Goal: Task Accomplishment & Management: Complete application form

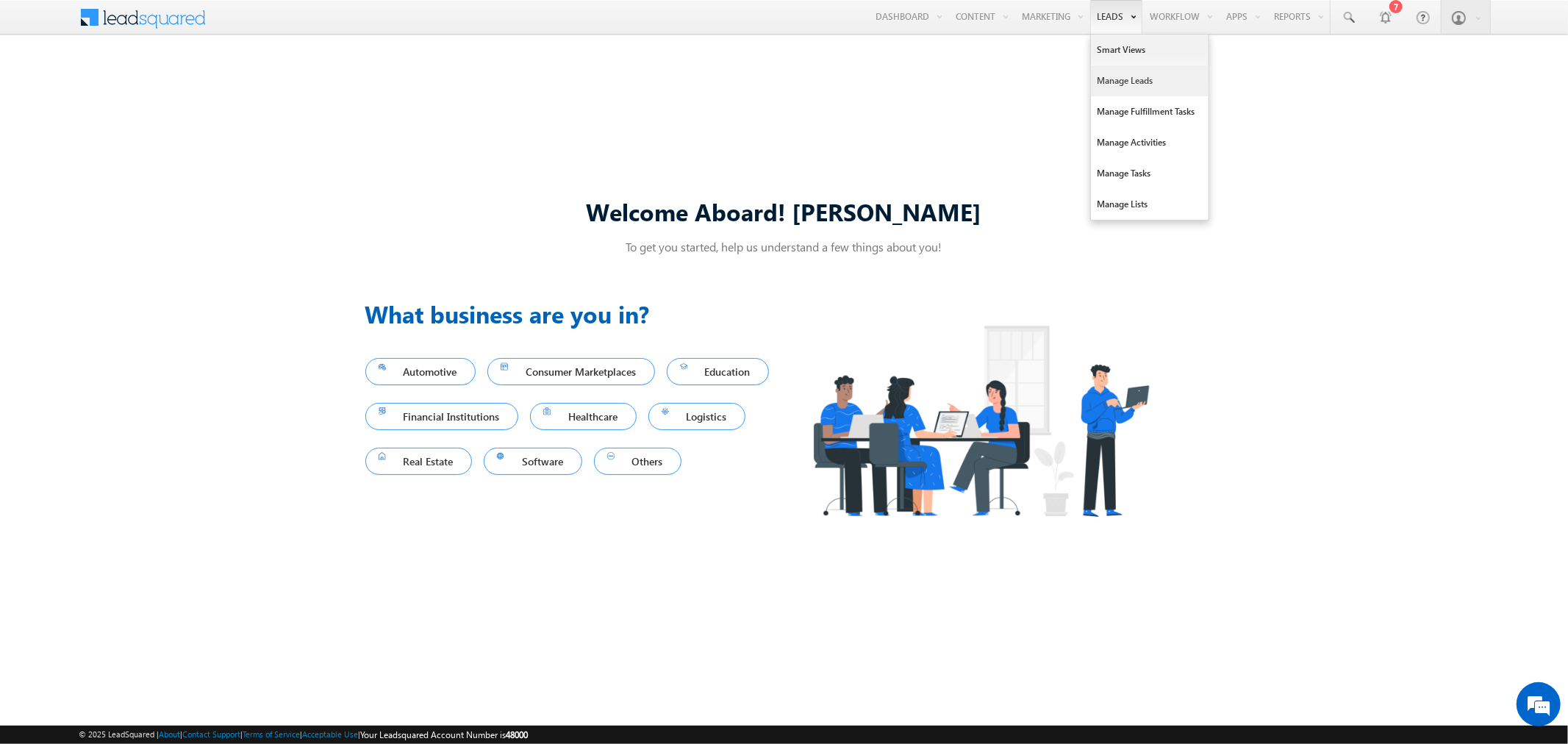
click at [1118, 89] on link "Manage Leads" at bounding box center [1150, 80] width 117 height 31
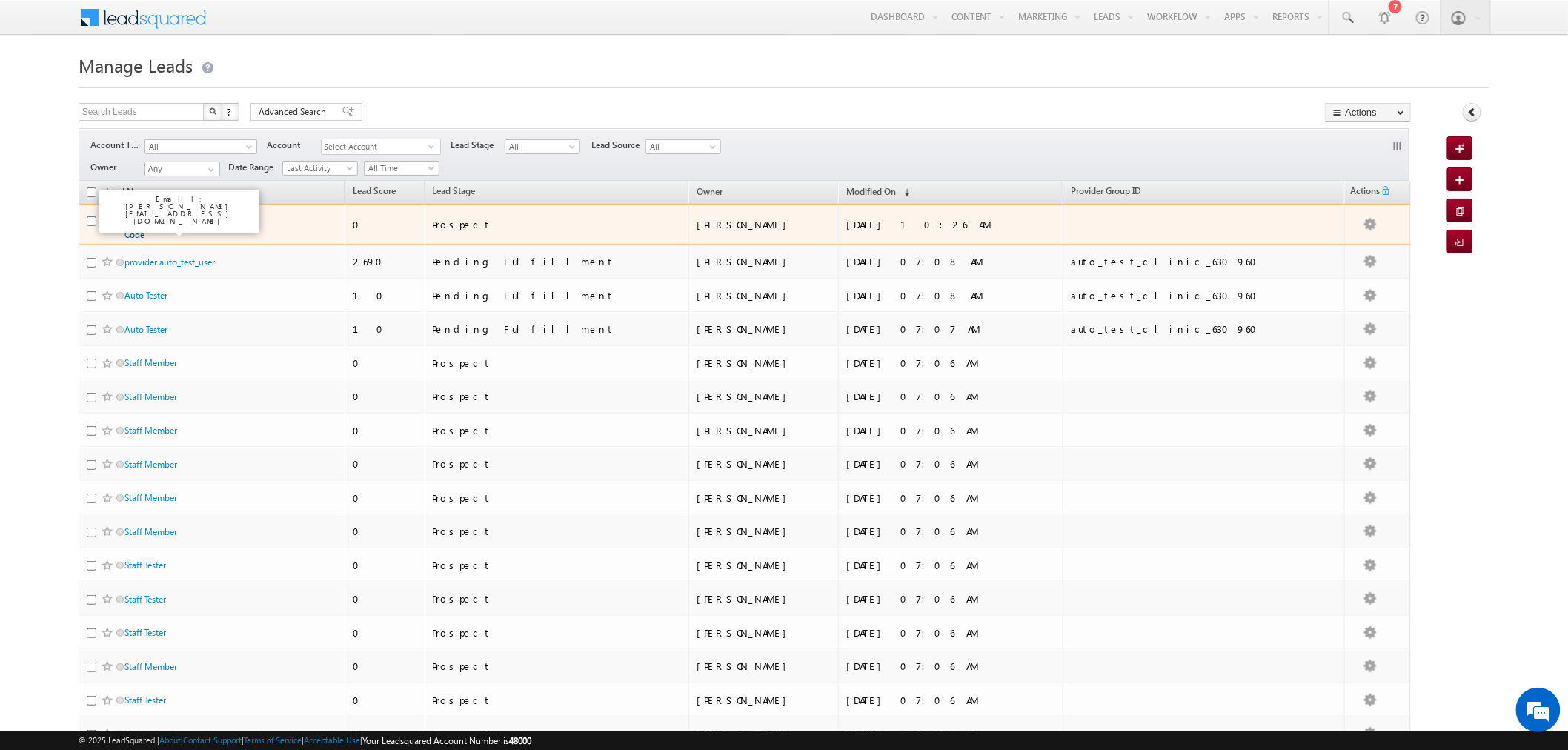
click at [206, 220] on link "Abhinav Testing Juans Code" at bounding box center [184, 227] width 120 height 25
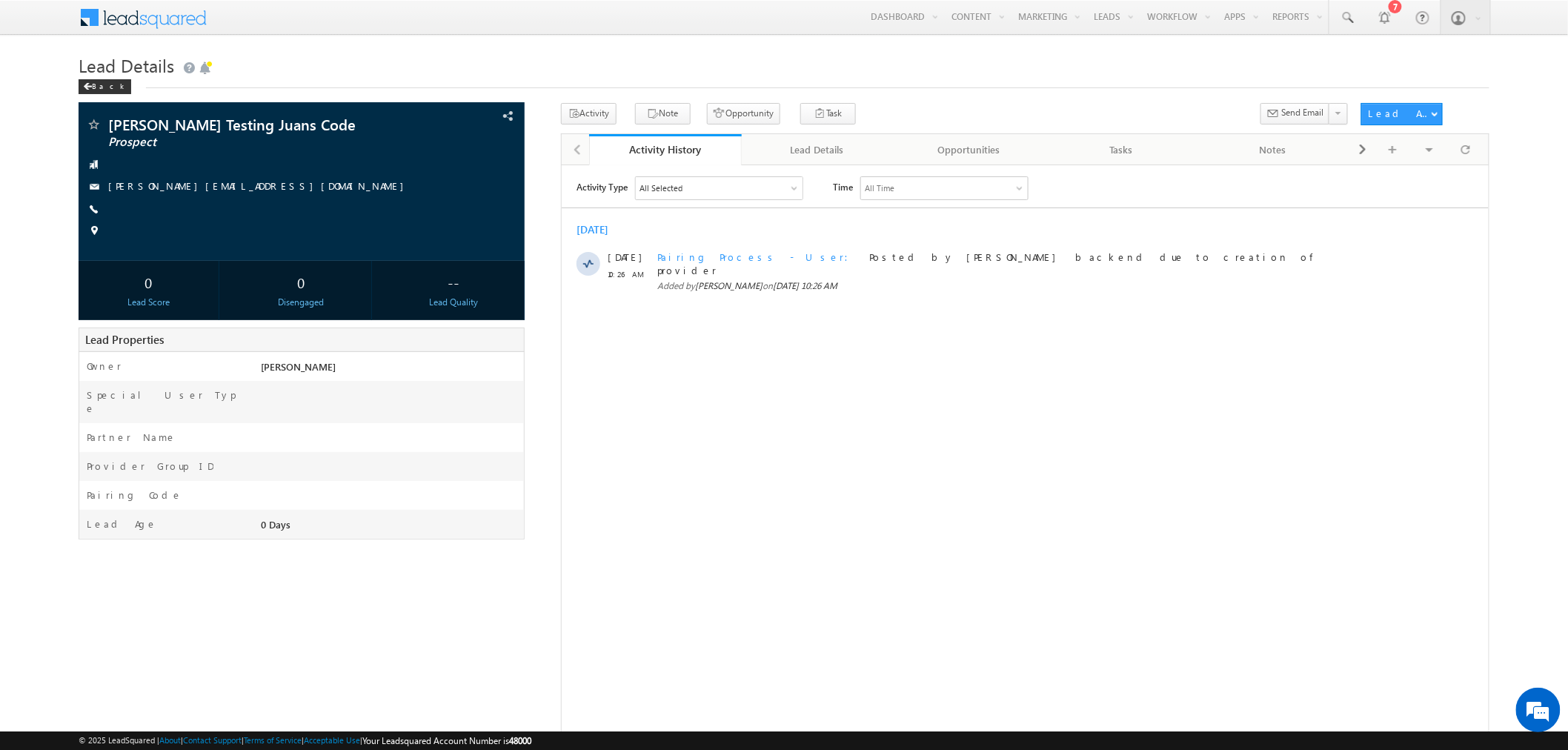
click at [508, 611] on div "Abhinav Testing Juans Code Prospect" at bounding box center [784, 435] width 1411 height 663
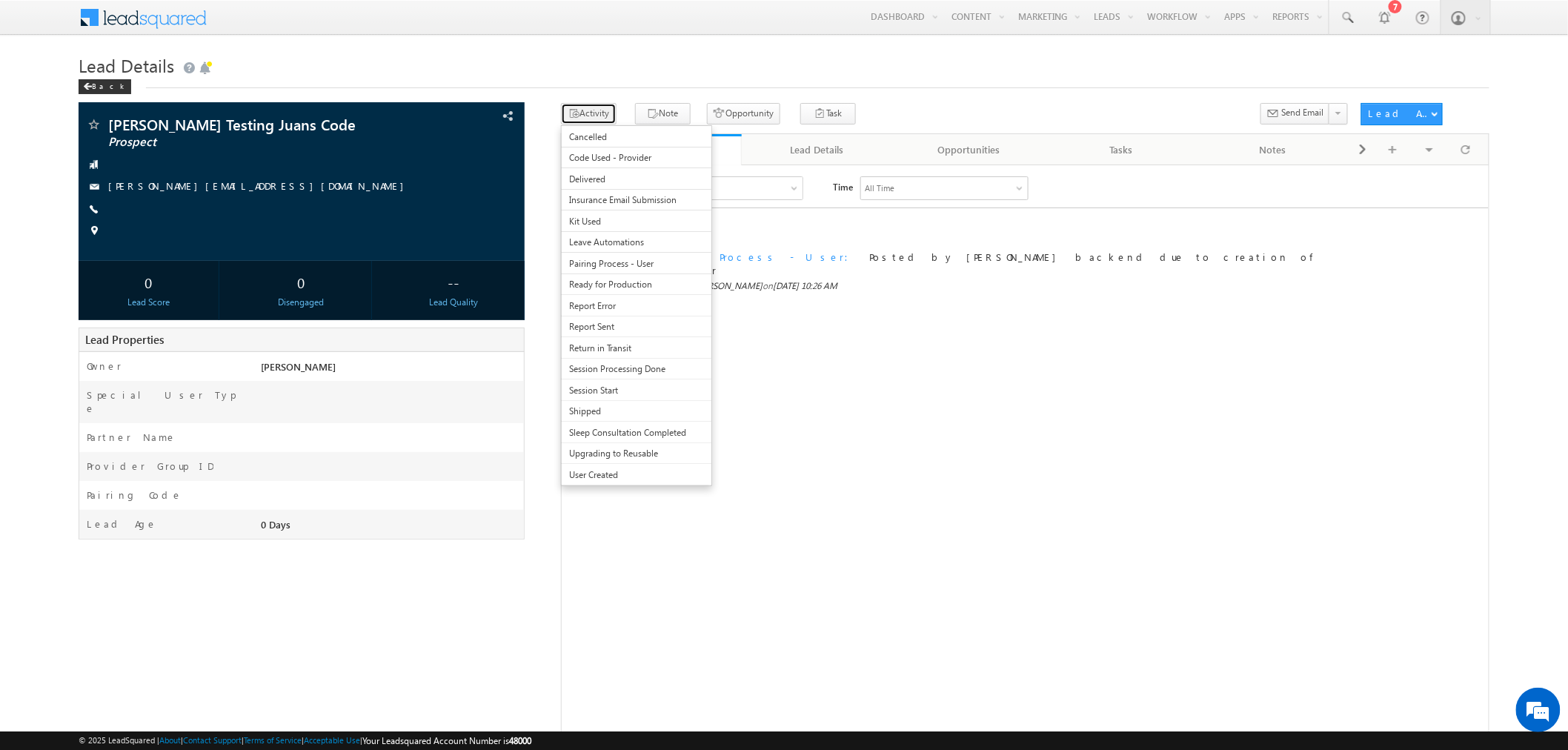
click at [597, 109] on button "Activity" at bounding box center [588, 114] width 55 height 21
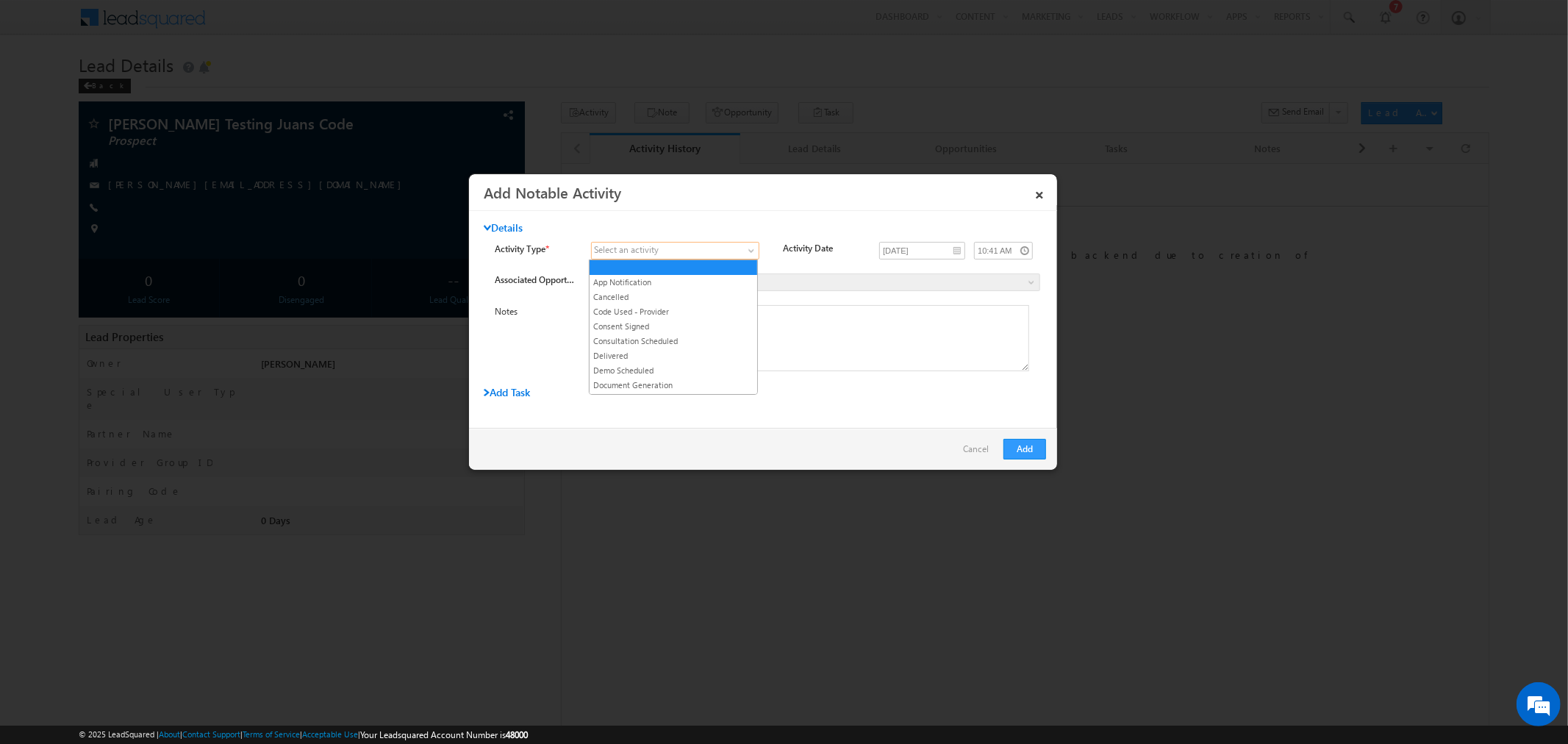
click at [717, 254] on span at bounding box center [666, 251] width 149 height 14
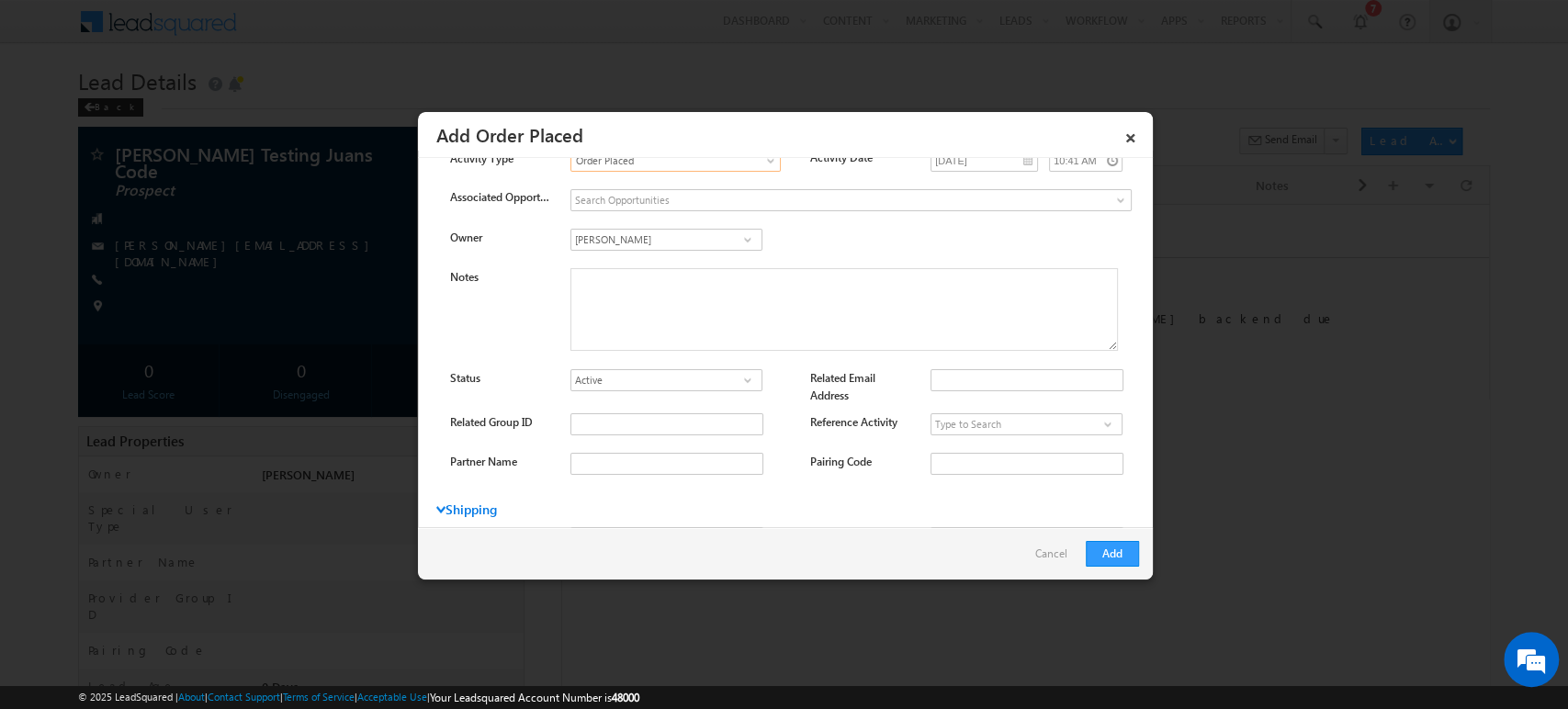
scroll to position [67, 0]
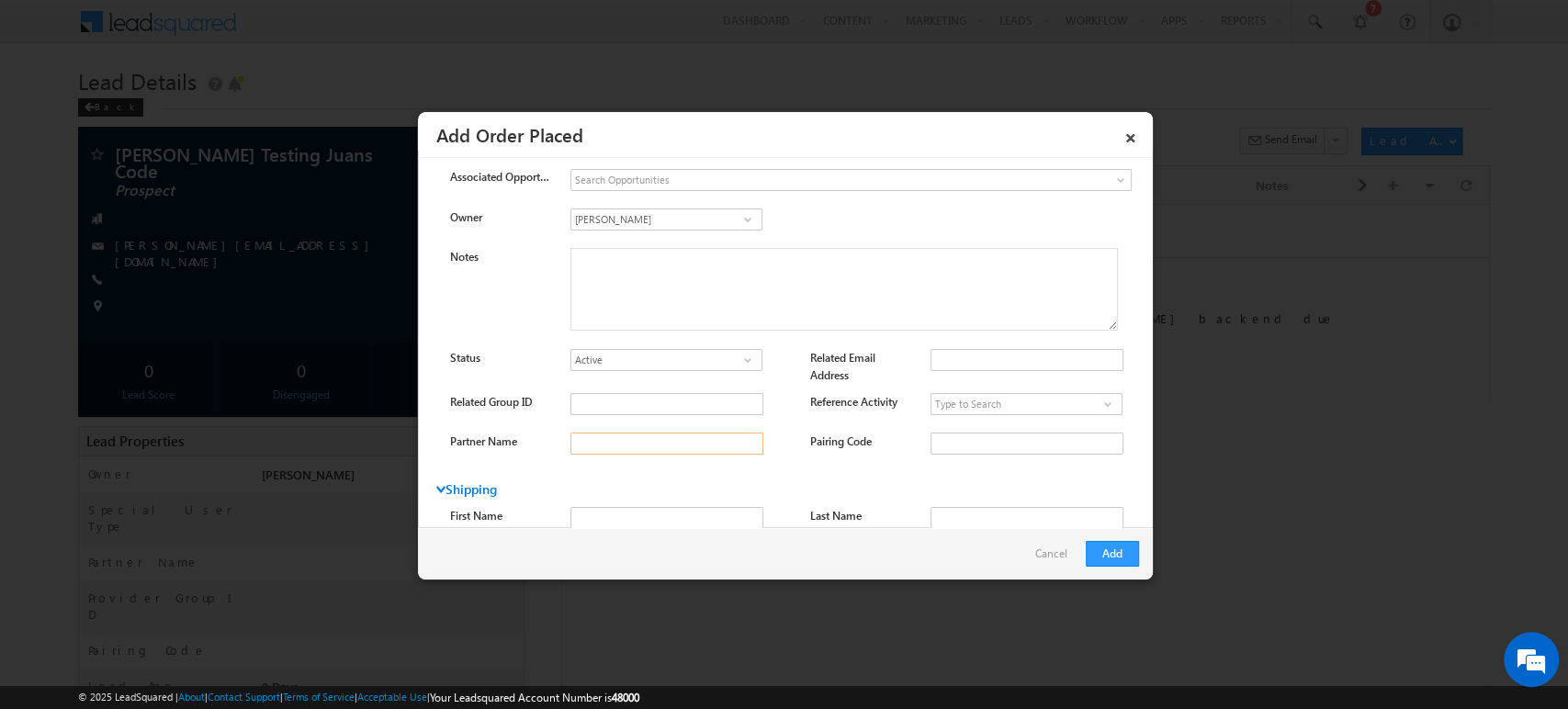
click at [617, 439] on input "Partner Name" at bounding box center [666, 442] width 193 height 22
paste input "hero_group"
type input "hero_group"
click at [616, 410] on input "Related Group ID" at bounding box center [666, 403] width 193 height 22
paste input "hero_group_447008"
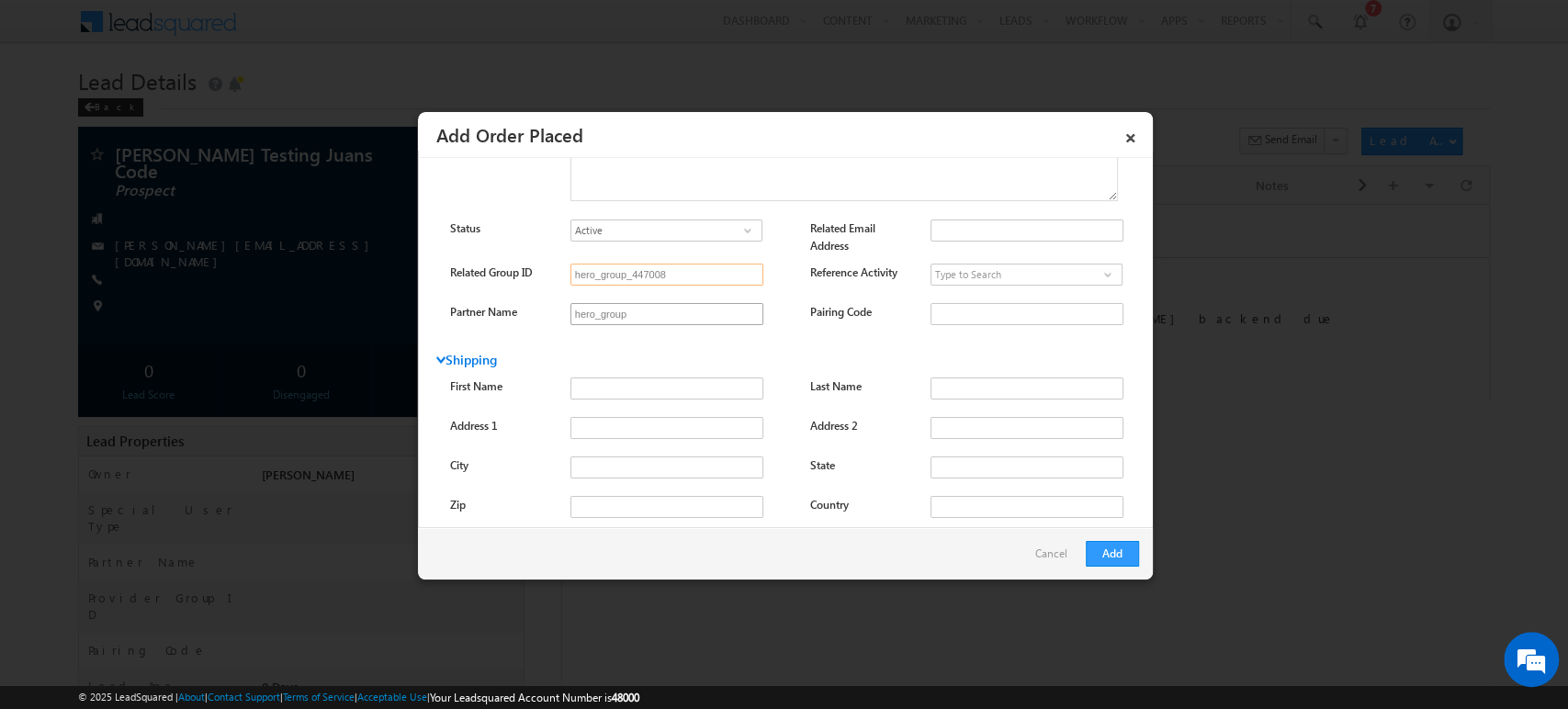
scroll to position [204, 0]
type input "hero_group_447008"
click at [638, 383] on input "First Name" at bounding box center [666, 380] width 193 height 22
paste input "Abhinav"
type input "Abhinav"
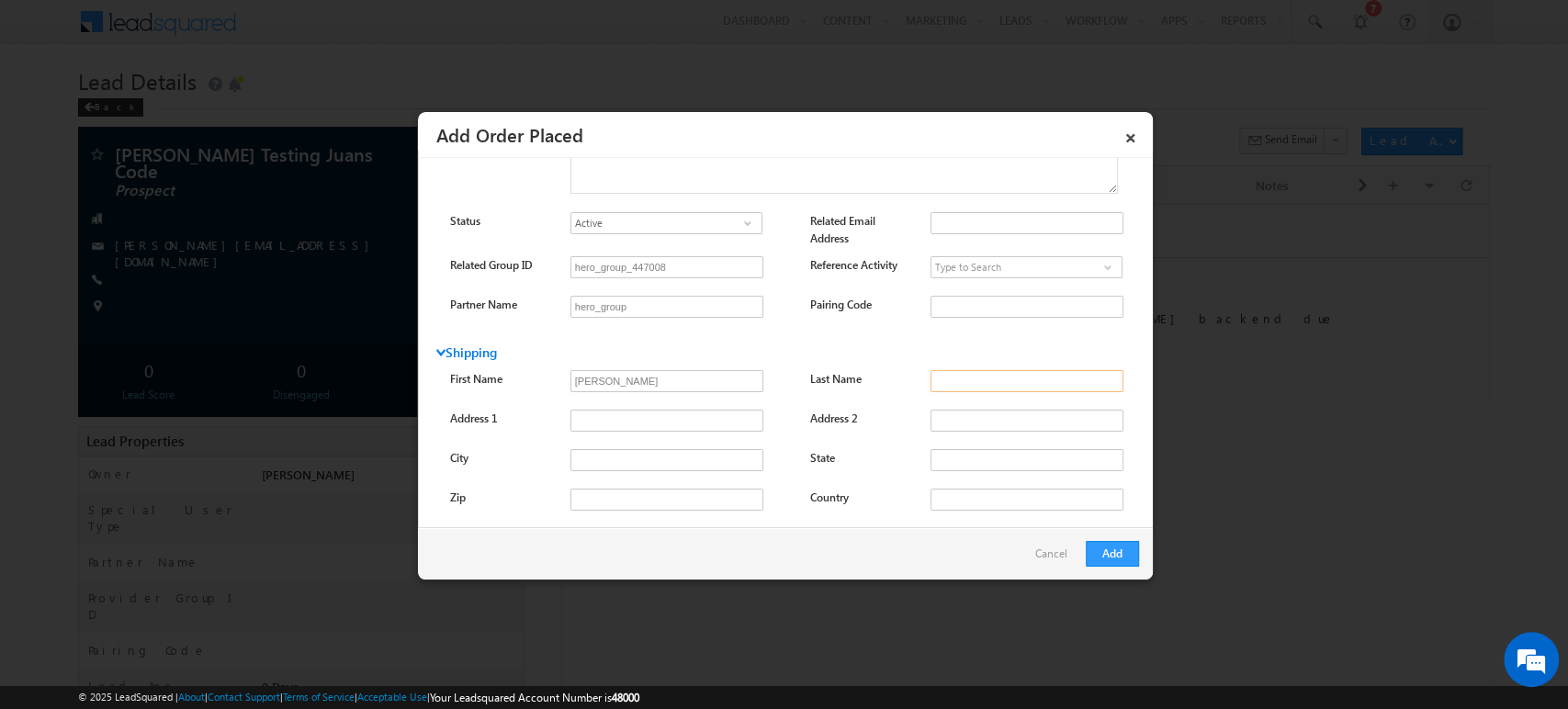
click at [955, 373] on input "Last Name" at bounding box center [1026, 380] width 193 height 22
paste input "Test"
type input "Test"
click at [865, 310] on div "Pairing Code" at bounding box center [861, 308] width 101 height 25
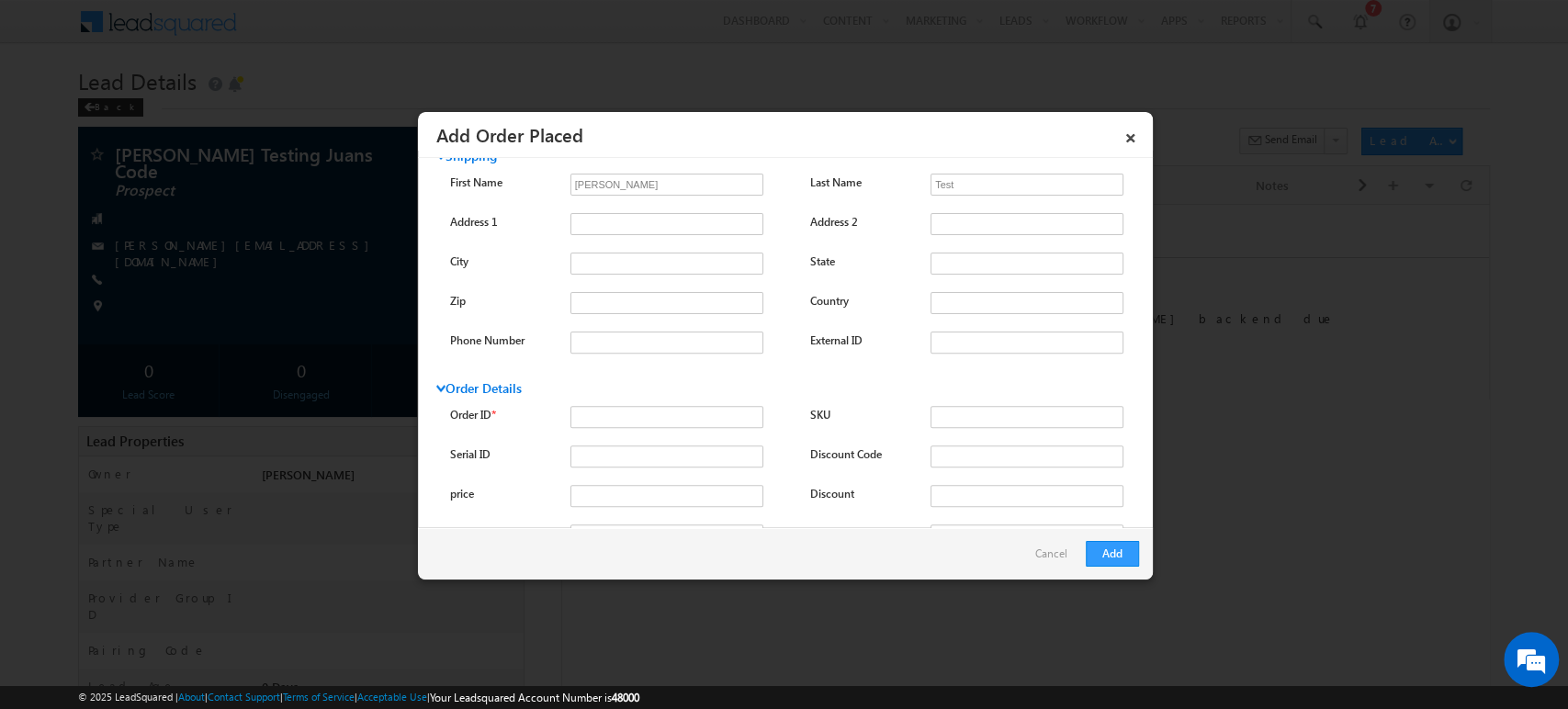
scroll to position [408, 0]
click at [617, 405] on input "Order ID *" at bounding box center [666, 408] width 193 height 22
paste input "f6ca4ab9-9e09-11f0-8d47-02f41acd3029"
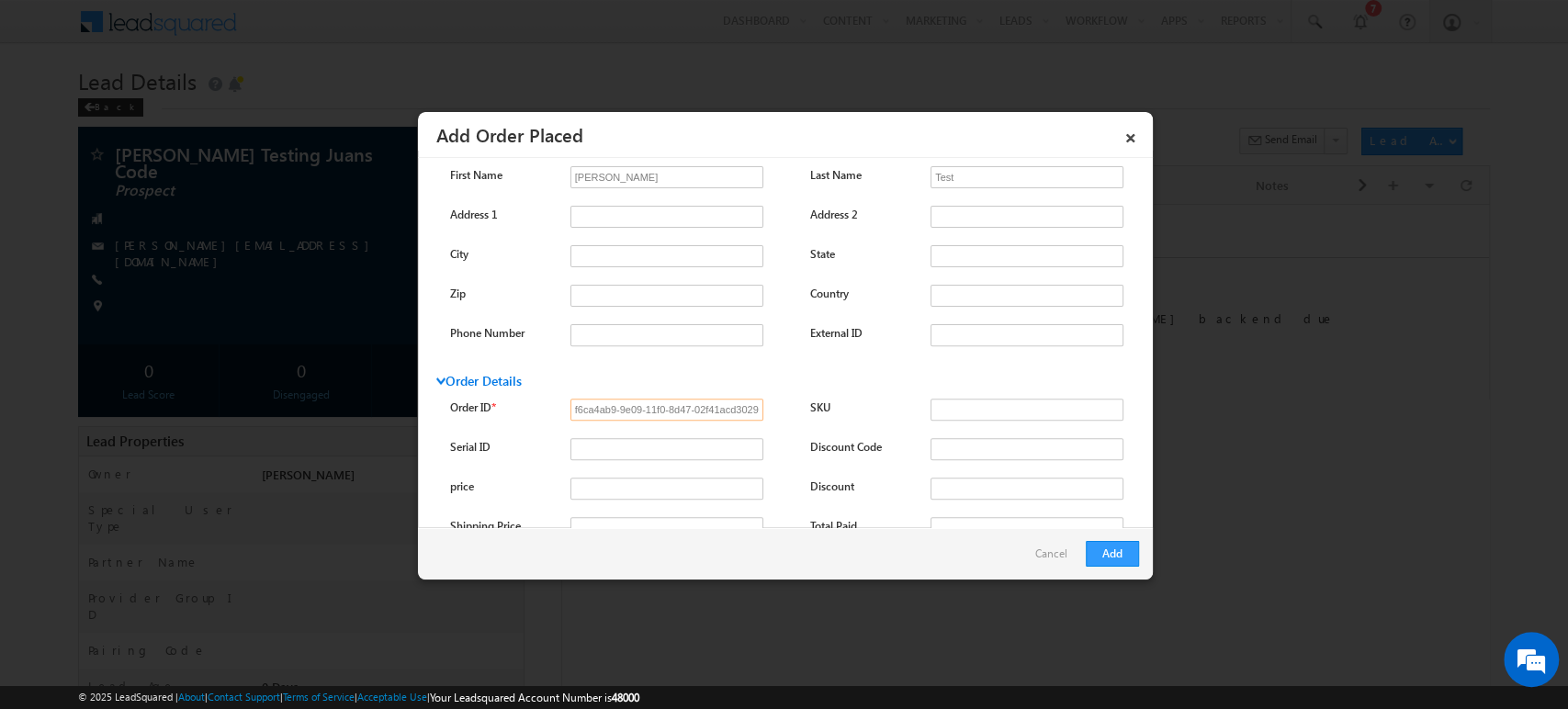
type input "f6ca4ab9-9e09-11f0-8d47-02f41acd3029"
click at [937, 402] on input "SKU" at bounding box center [1026, 408] width 193 height 22
paste input "PP_WBKR_1C6A_DS"
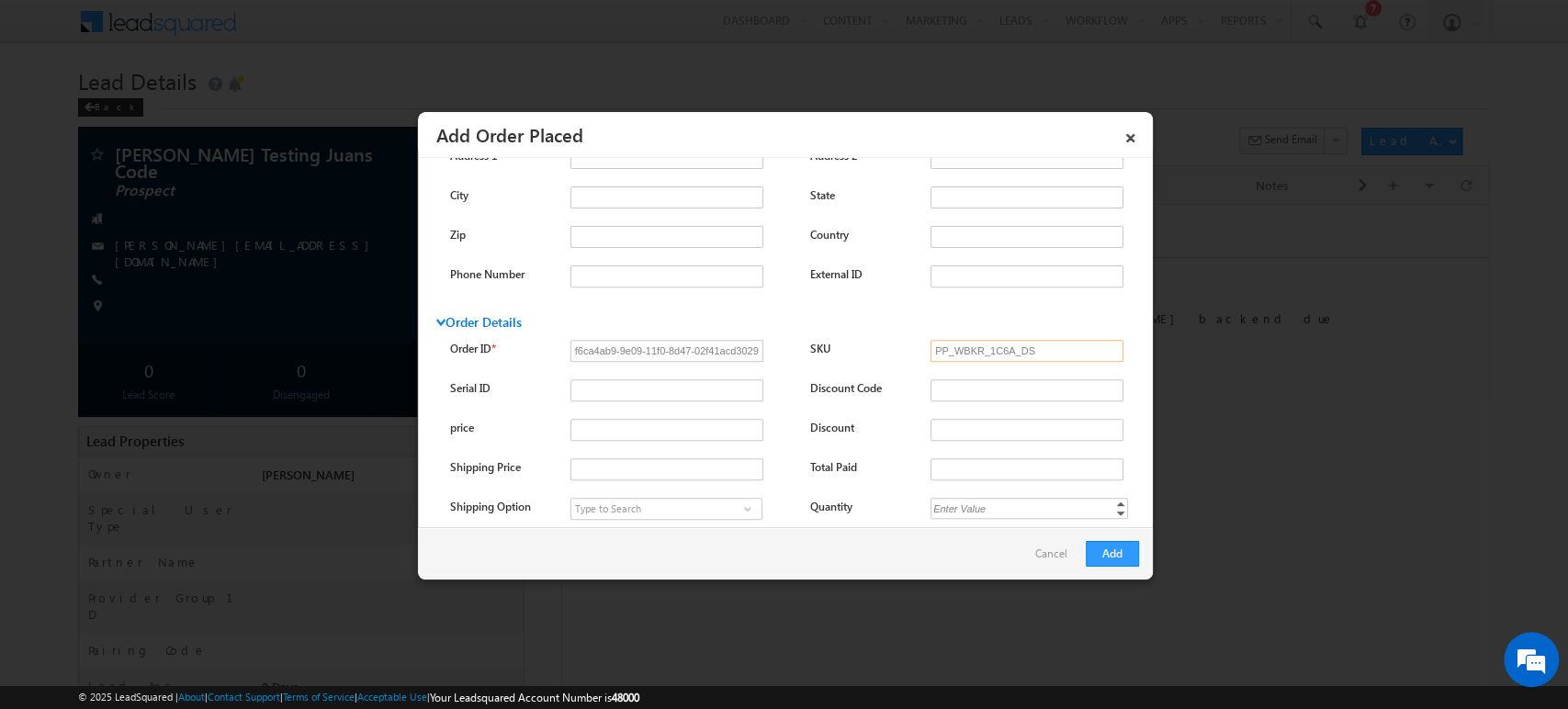
scroll to position [575, 0]
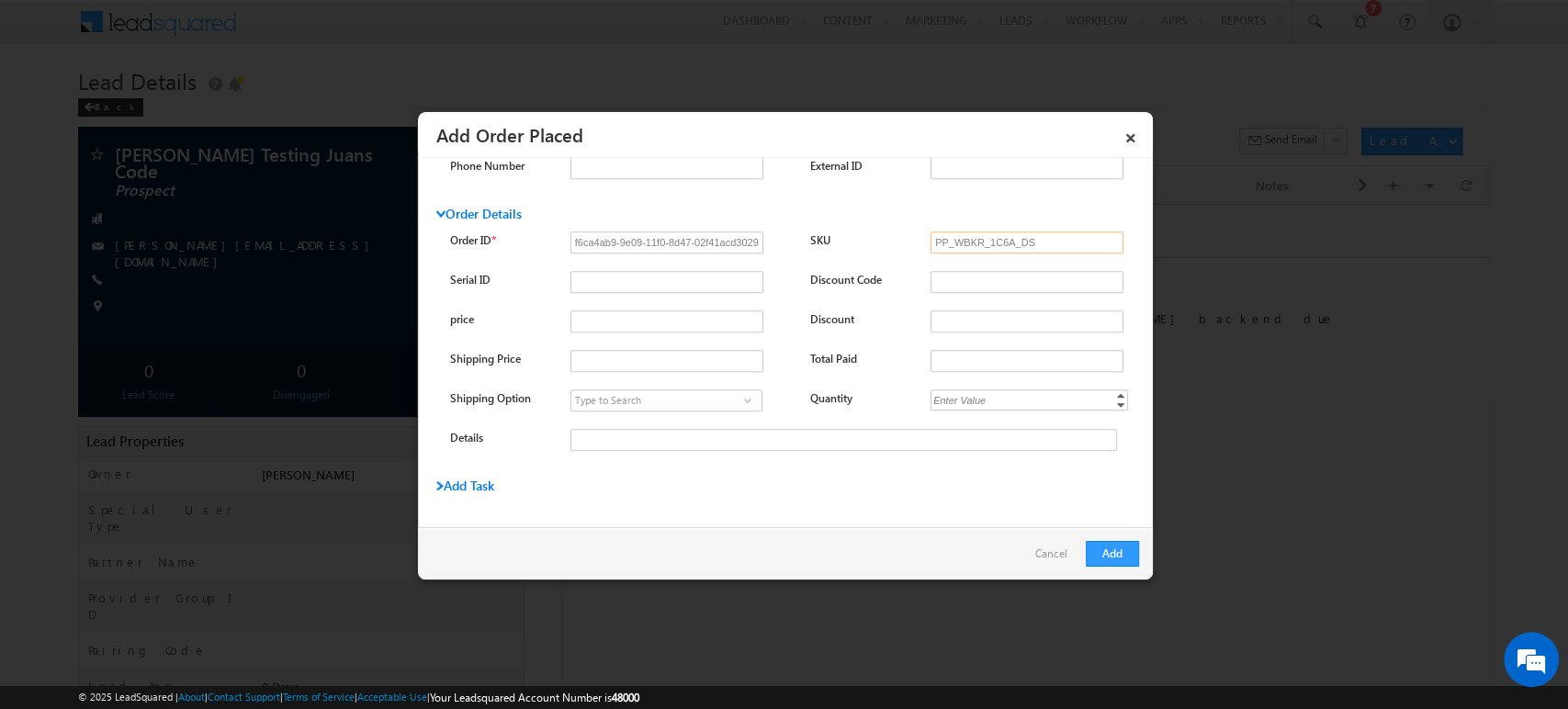
type input "PP_WBKR_1C6A_DS"
click at [743, 393] on span at bounding box center [748, 400] width 19 height 15
click at [717, 415] on link "Standard" at bounding box center [666, 422] width 192 height 21
type input "Standard"
click at [977, 393] on div "Enter Value" at bounding box center [959, 399] width 59 height 21
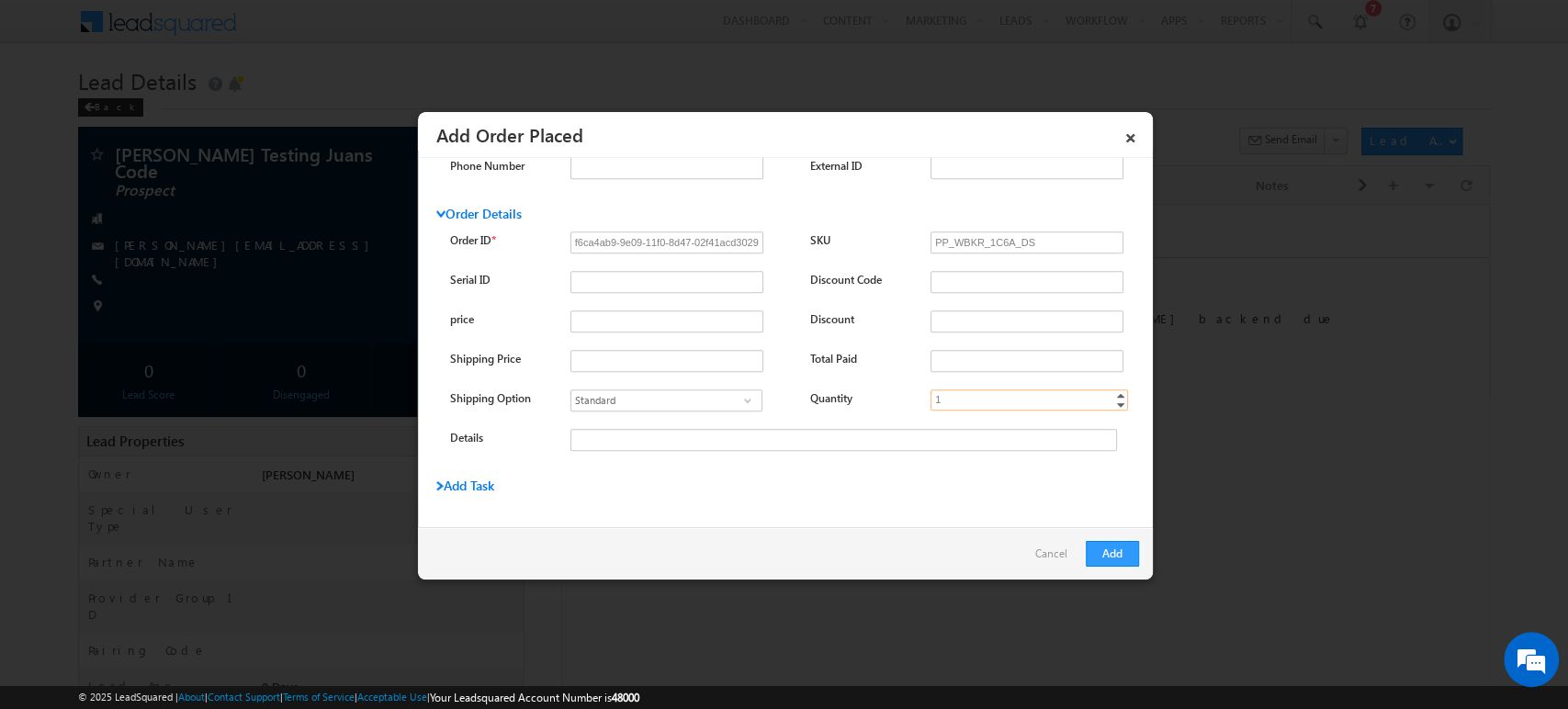
type input "1"
click at [859, 325] on div "Discount" at bounding box center [861, 322] width 101 height 25
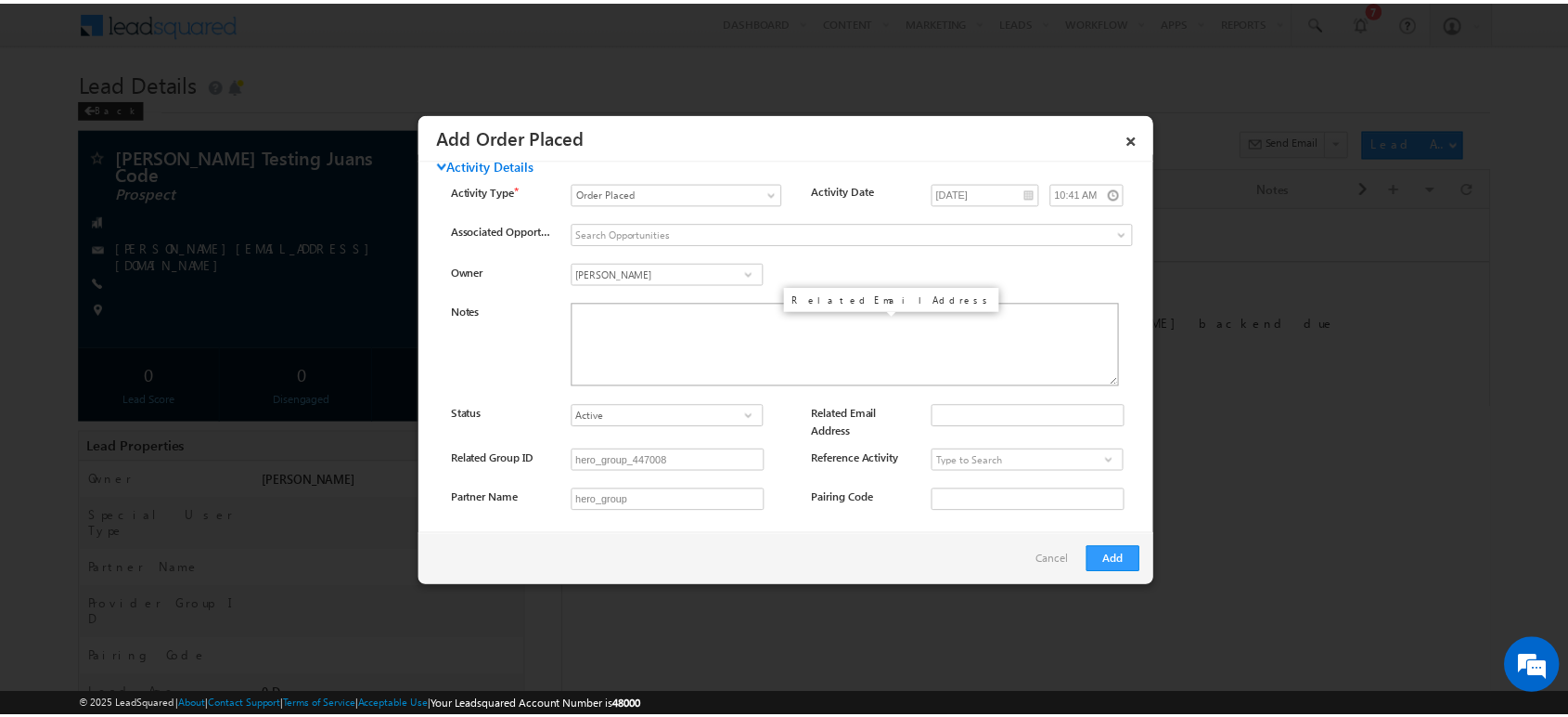
scroll to position [0, 0]
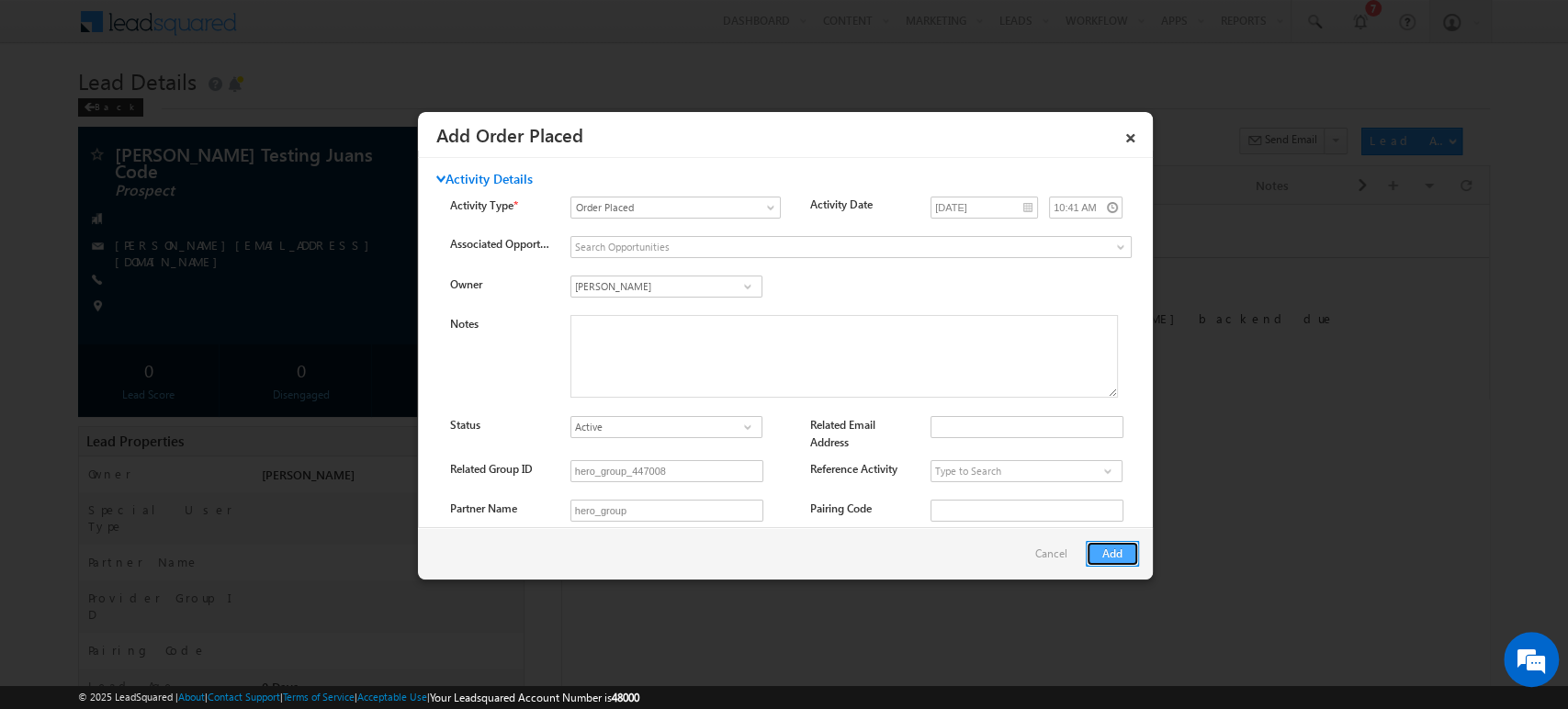
click at [1098, 549] on button "Add" at bounding box center [1111, 553] width 54 height 25
